Goal: Complete application form

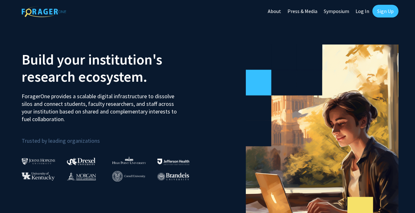
click at [361, 13] on link "Log In" at bounding box center [362, 11] width 20 height 22
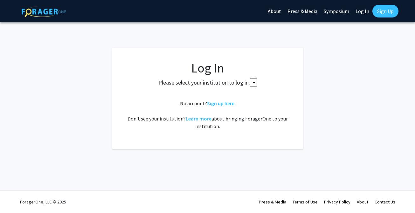
select select
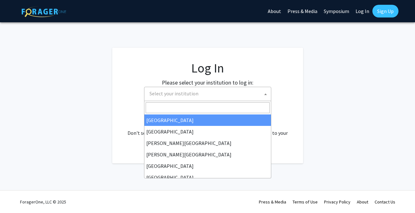
click at [194, 101] on span "Select your institution" at bounding box center [207, 94] width 127 height 14
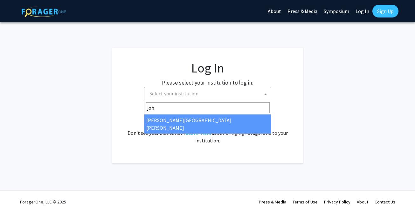
type input "joh"
select select "1"
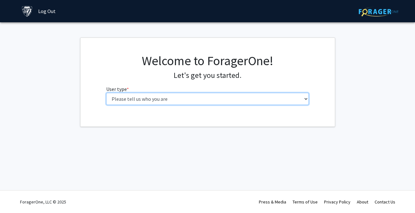
click at [177, 101] on select "Please tell us who you are Undergraduate Student Master's Student Doctoral Cand…" at bounding box center [207, 99] width 202 height 12
select select "1: undergrad"
click at [106, 93] on select "Please tell us who you are Undergraduate Student Master's Student Doctoral Cand…" at bounding box center [207, 99] width 202 height 12
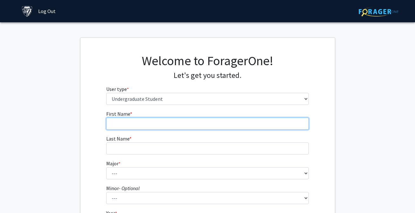
click at [155, 125] on input "First Name * required" at bounding box center [207, 124] width 202 height 12
type input "Julia"
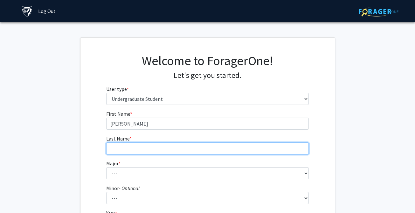
click at [154, 152] on input "Last Name * required" at bounding box center [207, 148] width 202 height 12
type input "Mintz"
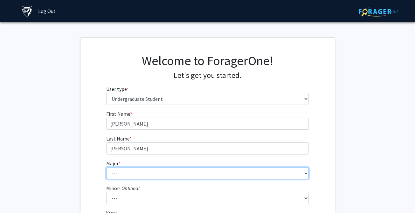
click at [152, 173] on select "--- Africana Studies Anthropology Applied Mathematics & Statistics Archaeology …" at bounding box center [207, 173] width 202 height 12
select select "45: 58"
click at [106, 167] on select "--- Africana Studies Anthropology Applied Mathematics & Statistics Archaeology …" at bounding box center [207, 173] width 202 height 12
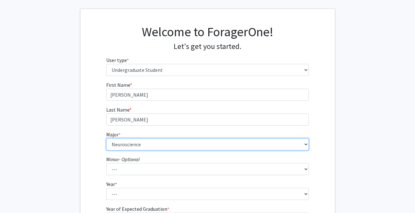
scroll to position [34, 0]
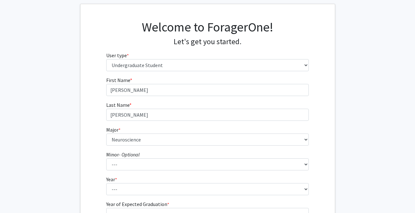
click at [124, 179] on fg-select "Year * required --- First-year Sophomore Junior Senior Postbaccalaureate Certif…" at bounding box center [207, 185] width 202 height 20
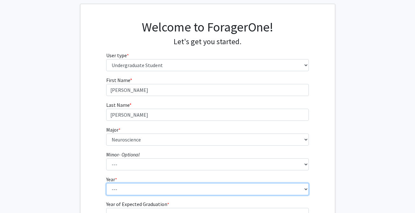
click at [124, 192] on select "--- First-year Sophomore Junior Senior Postbaccalaureate Certificate" at bounding box center [207, 189] width 202 height 12
select select "1: first-year"
click at [106, 183] on select "--- First-year Sophomore Junior Senior Postbaccalaureate Certificate" at bounding box center [207, 189] width 202 height 12
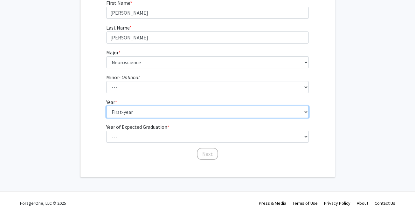
scroll to position [112, 0]
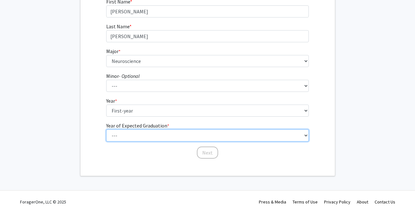
click at [120, 131] on select "--- 2025 2026 2027 2028 2029 2030 2031 2032 2033 2034" at bounding box center [207, 135] width 202 height 12
select select "5: 2029"
click at [106, 129] on select "--- 2025 2026 2027 2028 2029 2030 2031 2032 2033 2034" at bounding box center [207, 135] width 202 height 12
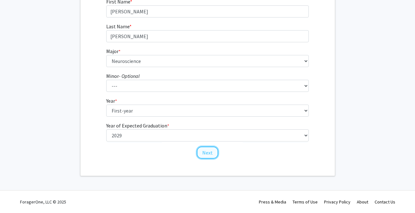
click at [210, 156] on button "Next" at bounding box center [207, 152] width 21 height 12
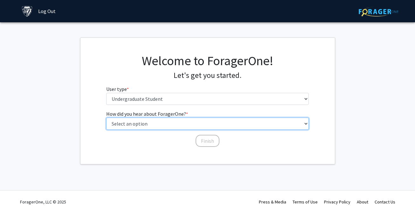
click at [150, 122] on select "Select an option Peer/student recommendation Faculty/staff recommendation Unive…" at bounding box center [207, 124] width 202 height 12
select select "1: peer_recommendation"
click at [106, 118] on select "Select an option Peer/student recommendation Faculty/staff recommendation Unive…" at bounding box center [207, 124] width 202 height 12
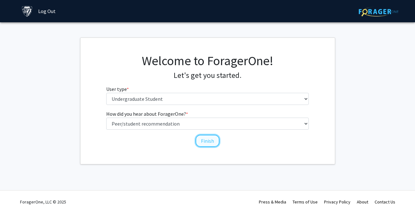
click at [207, 140] on button "Finish" at bounding box center [207, 141] width 24 height 12
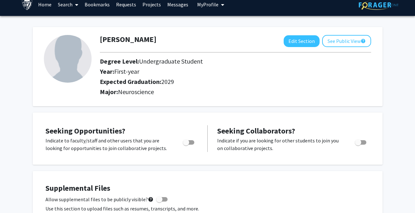
scroll to position [4, 0]
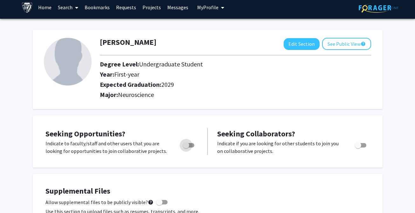
click at [192, 145] on span "Toggle" at bounding box center [188, 145] width 11 height 4
click at [186, 147] on input "Are you actively seeking opportunities?" at bounding box center [186, 147] width 0 height 0
checkbox input "true"
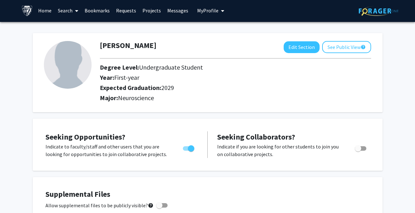
scroll to position [0, 0]
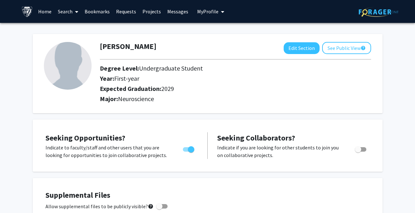
click at [76, 6] on span at bounding box center [75, 12] width 6 height 22
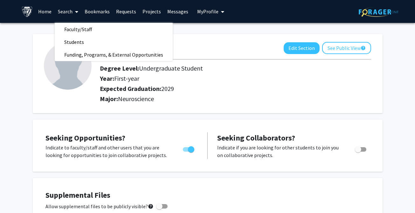
click at [77, 10] on icon at bounding box center [76, 11] width 3 height 5
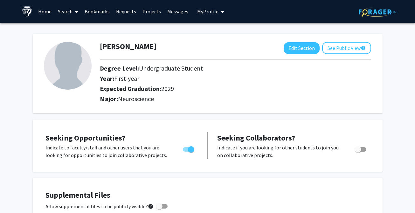
click at [130, 12] on link "Requests" at bounding box center [126, 11] width 26 height 22
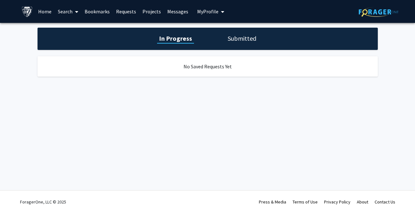
click at [153, 10] on link "Projects" at bounding box center [151, 11] width 25 height 22
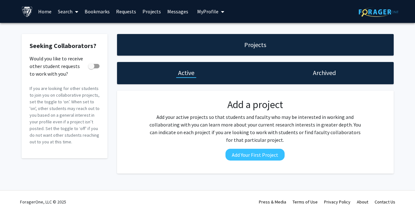
click at [169, 10] on link "Messages" at bounding box center [177, 11] width 27 height 22
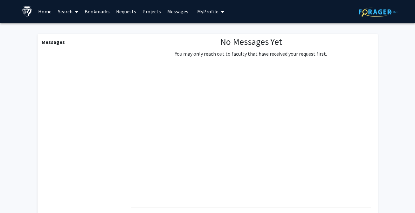
click at [206, 7] on button "My Profile" at bounding box center [210, 11] width 31 height 23
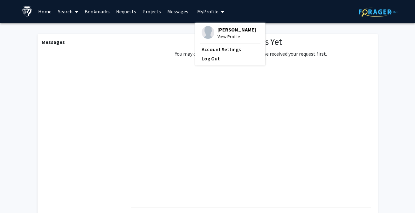
click at [218, 10] on span "My profile dropdown to access profile and logout" at bounding box center [221, 12] width 6 height 22
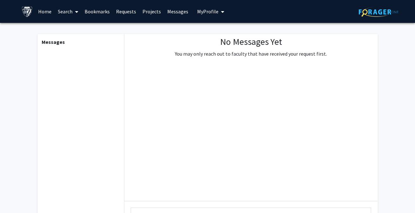
click at [78, 9] on link "Search" at bounding box center [68, 11] width 27 height 22
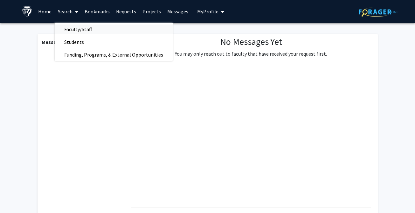
click at [71, 30] on span "Faculty/Staff" at bounding box center [78, 29] width 47 height 13
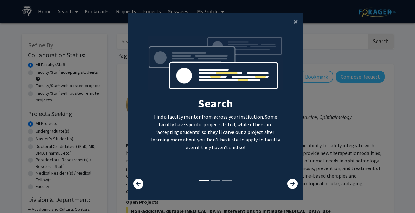
scroll to position [6, 0]
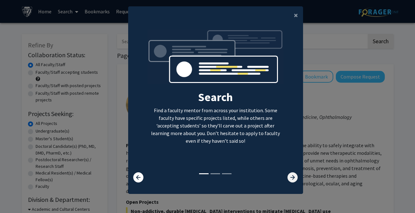
click at [294, 178] on icon at bounding box center [292, 177] width 10 height 10
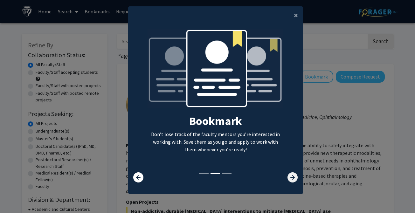
click at [294, 176] on icon at bounding box center [292, 177] width 10 height 10
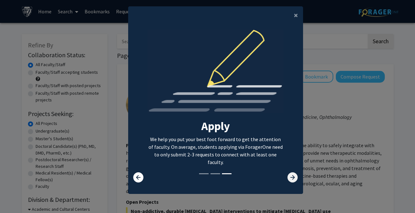
click at [294, 175] on icon at bounding box center [292, 177] width 10 height 10
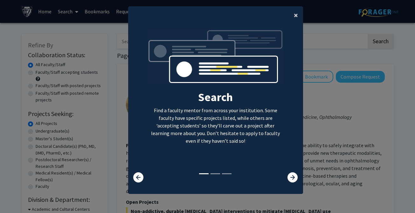
click at [297, 15] on span "×" at bounding box center [295, 15] width 4 height 10
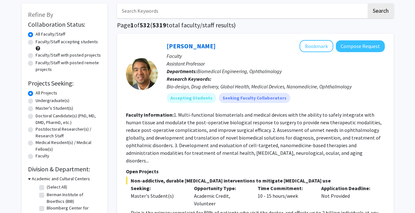
scroll to position [28, 0]
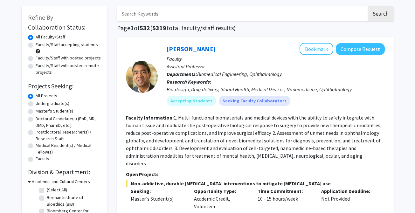
click at [156, 17] on input "Search Keywords" at bounding box center [241, 13] width 249 height 15
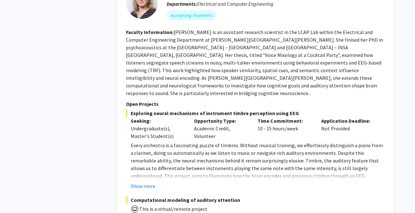
scroll to position [501, 0]
